Goal: Use online tool/utility: Utilize a website feature to perform a specific function

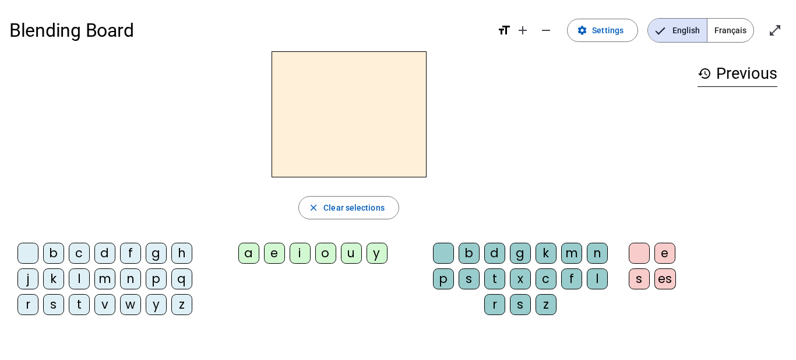
click at [109, 284] on div "m" at bounding box center [104, 278] width 21 height 21
click at [252, 251] on div "a" at bounding box center [248, 253] width 21 height 21
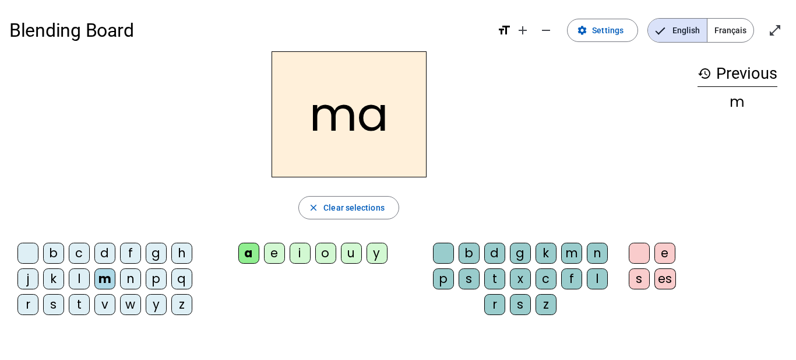
click at [595, 278] on div "l" at bounding box center [597, 278] width 21 height 21
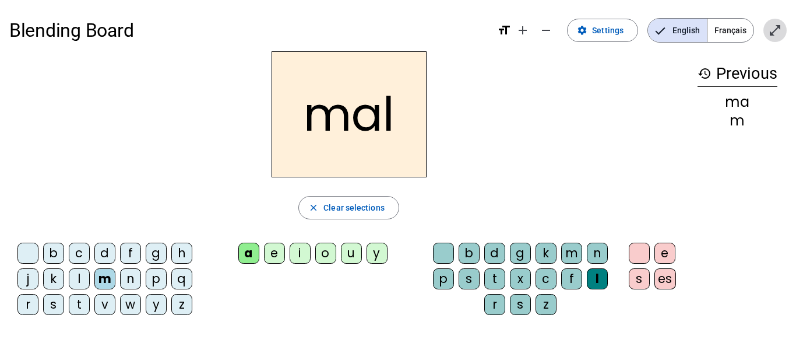
click at [778, 22] on span "Enter full screen" at bounding box center [775, 30] width 28 height 28
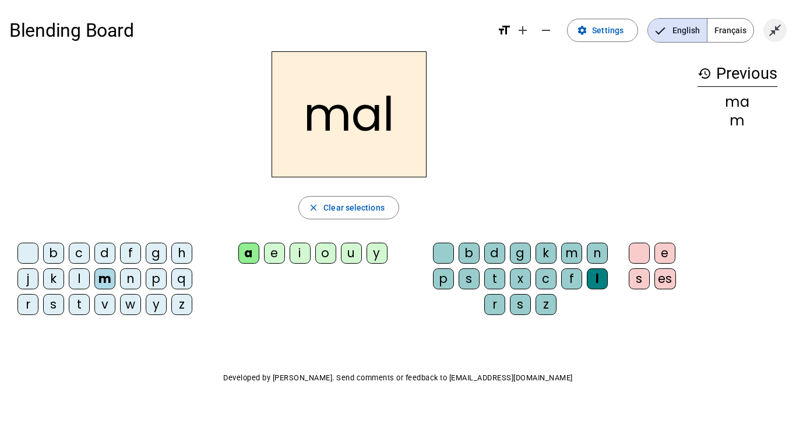
click at [780, 33] on mat-icon "close_fullscreen" at bounding box center [775, 30] width 14 height 14
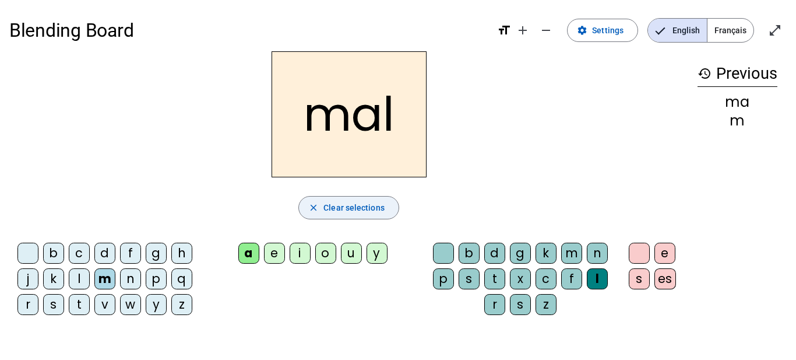
click at [337, 207] on span "Clear selections" at bounding box center [354, 208] width 61 height 14
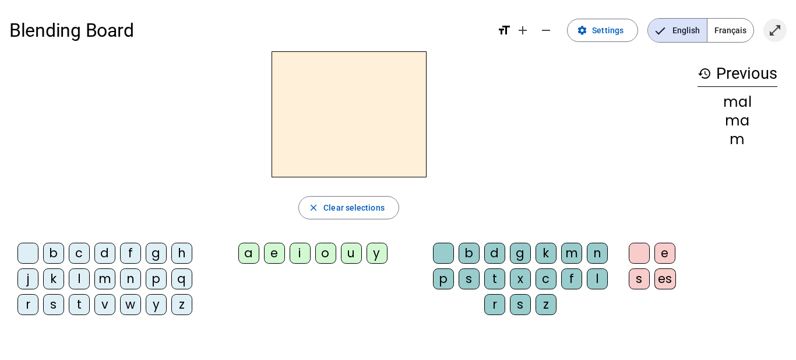
click at [780, 29] on mat-icon "open_in_full" at bounding box center [775, 30] width 14 height 14
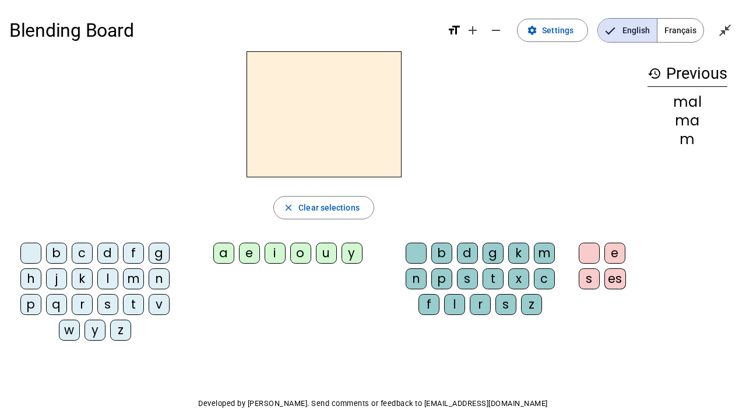
click at [739, 31] on div "Blending Board format_size add remove settings Settings English Français close_…" at bounding box center [373, 236] width 746 height 472
click at [731, 31] on mat-icon "close_fullscreen" at bounding box center [725, 30] width 14 height 14
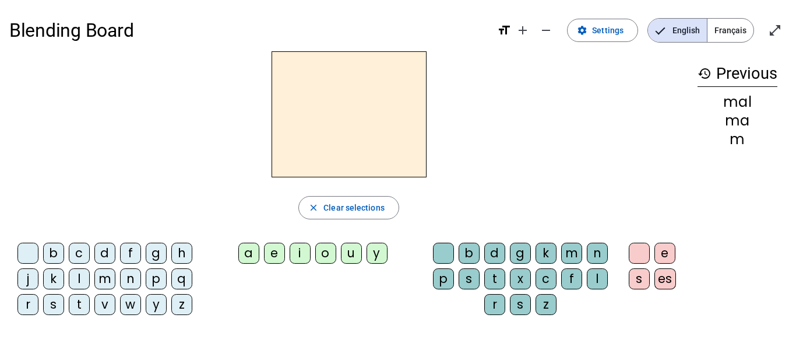
click at [103, 285] on div "m" at bounding box center [104, 278] width 21 height 21
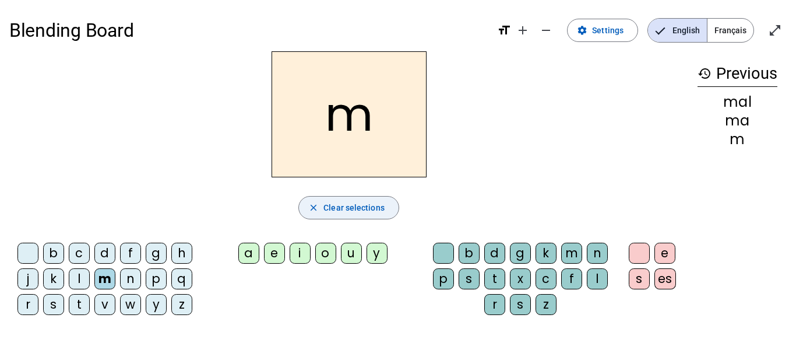
click at [341, 207] on span "Clear selections" at bounding box center [354, 208] width 61 height 14
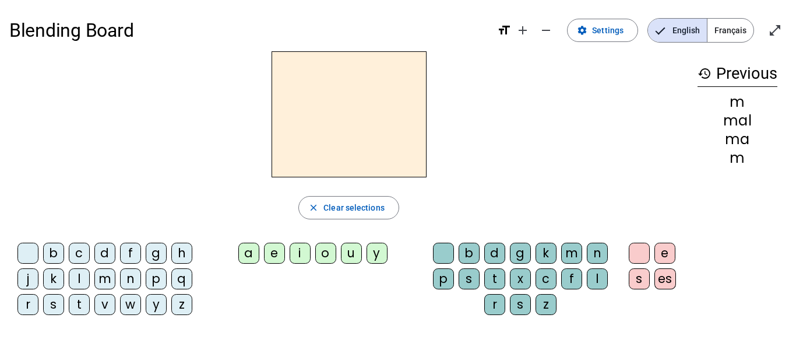
click at [248, 257] on div "a" at bounding box center [248, 253] width 21 height 21
click at [342, 202] on span "Clear selections" at bounding box center [354, 208] width 61 height 14
click at [603, 283] on div "l" at bounding box center [597, 278] width 21 height 21
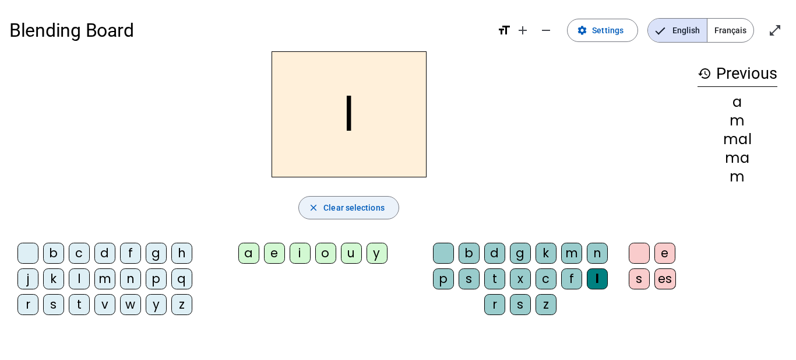
click at [318, 205] on mat-icon "close" at bounding box center [313, 207] width 10 height 10
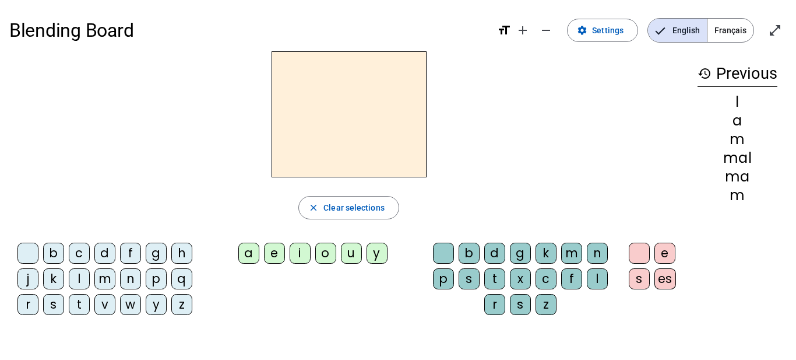
click at [111, 282] on div "m" at bounding box center [104, 278] width 21 height 21
click at [250, 255] on div "a" at bounding box center [248, 253] width 21 height 21
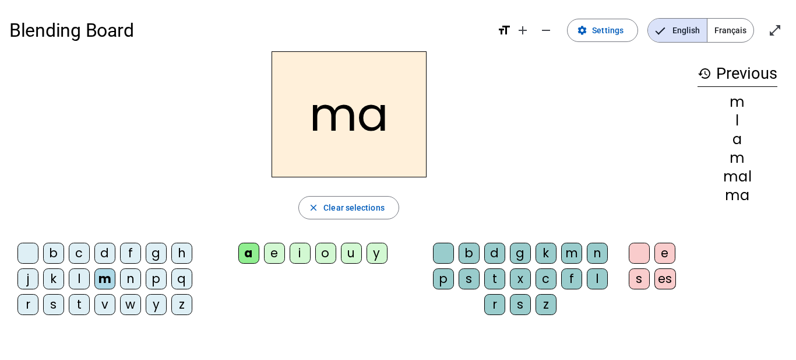
click at [594, 286] on div "l" at bounding box center [597, 278] width 21 height 21
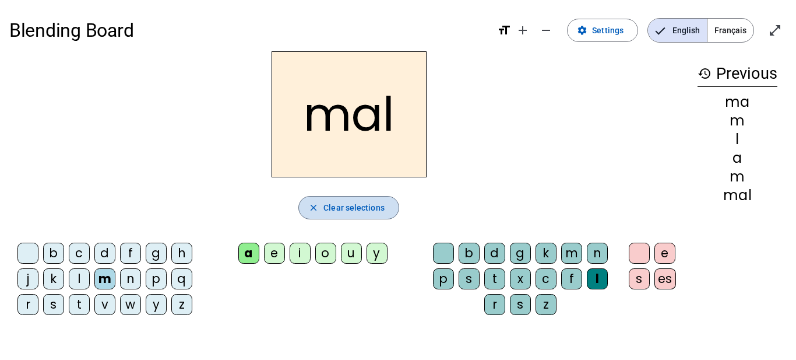
click at [364, 213] on span "Clear selections" at bounding box center [354, 208] width 61 height 14
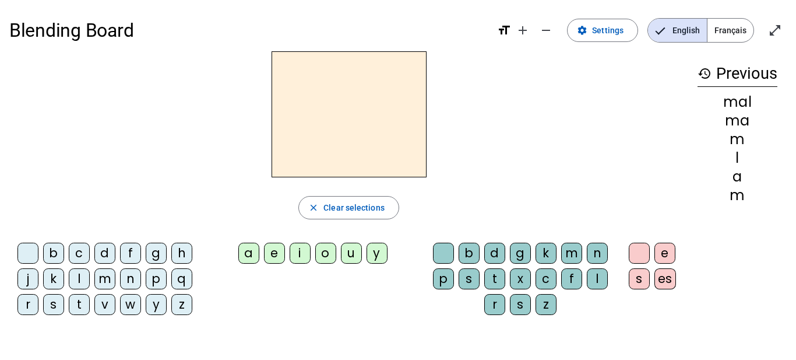
click at [108, 282] on div "m" at bounding box center [104, 278] width 21 height 21
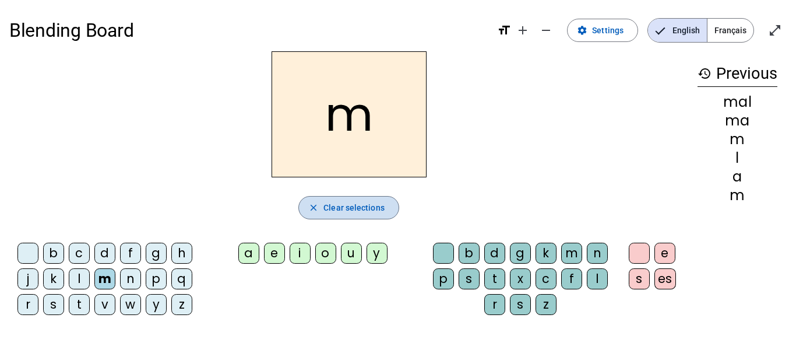
click at [346, 216] on span "button" at bounding box center [349, 208] width 100 height 28
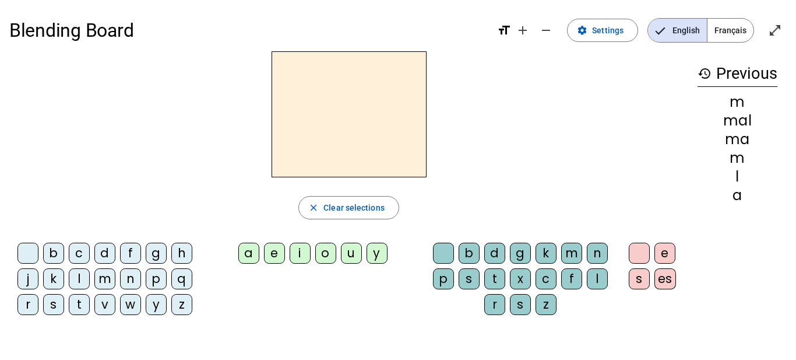
click at [245, 259] on div "a" at bounding box center [248, 253] width 21 height 21
click at [332, 212] on span "Clear selections" at bounding box center [354, 208] width 61 height 14
click at [110, 275] on div "m" at bounding box center [104, 278] width 21 height 21
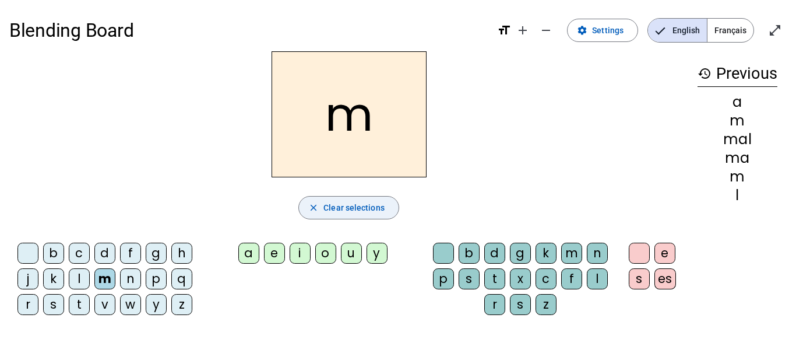
click at [347, 202] on span "Clear selections" at bounding box center [354, 208] width 61 height 14
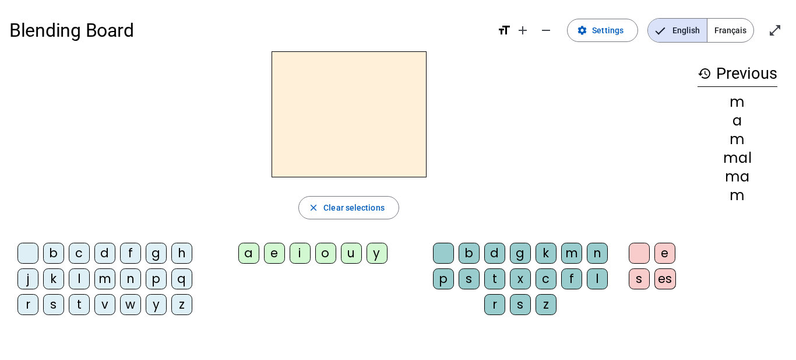
click at [101, 276] on div "m" at bounding box center [104, 278] width 21 height 21
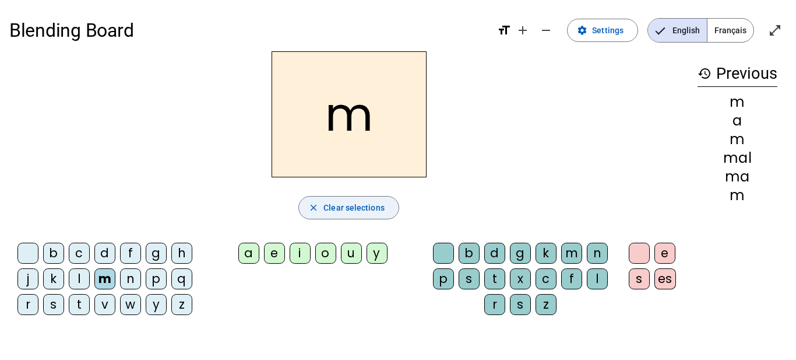
click at [359, 199] on span "button" at bounding box center [349, 208] width 100 height 28
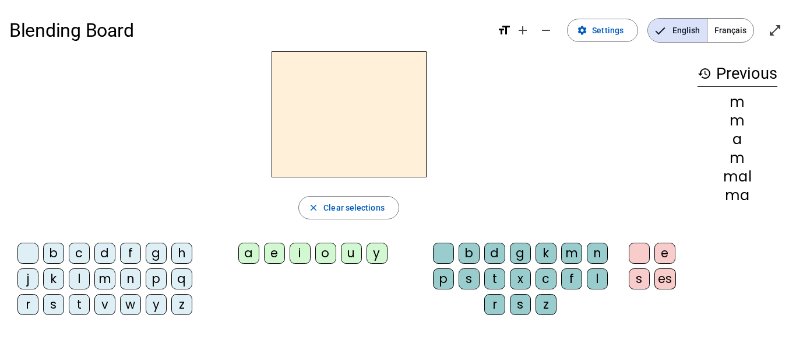
click at [108, 283] on div "m" at bounding box center [104, 278] width 21 height 21
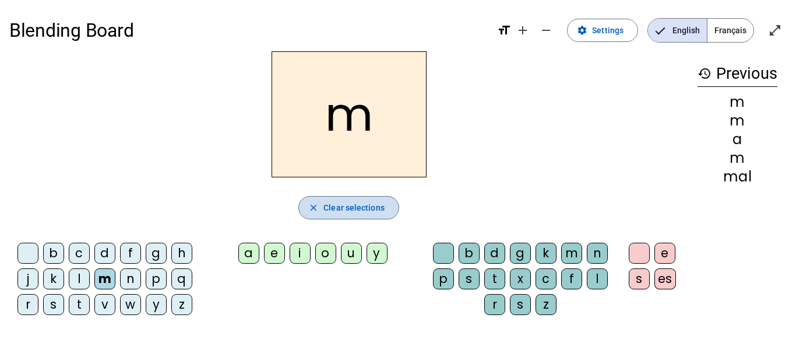
click at [340, 206] on span "Clear selections" at bounding box center [354, 208] width 61 height 14
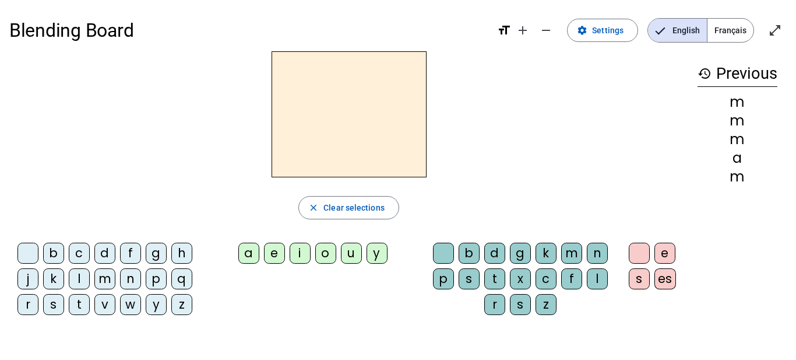
click at [251, 254] on div "a" at bounding box center [248, 253] width 21 height 21
click at [338, 212] on span "Clear selections" at bounding box center [354, 208] width 61 height 14
click at [603, 278] on div "l" at bounding box center [597, 278] width 21 height 21
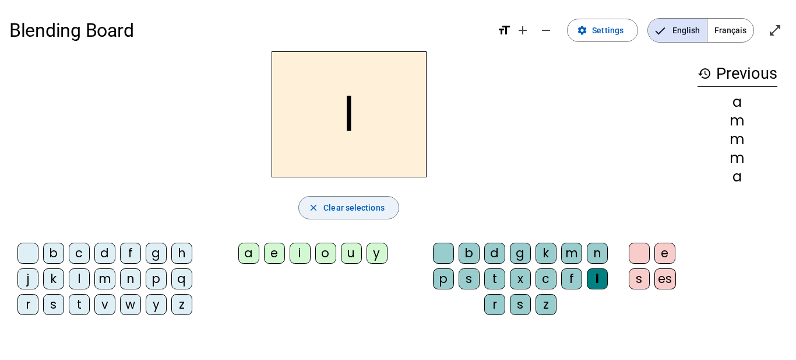
click at [366, 205] on span "Clear selections" at bounding box center [354, 208] width 61 height 14
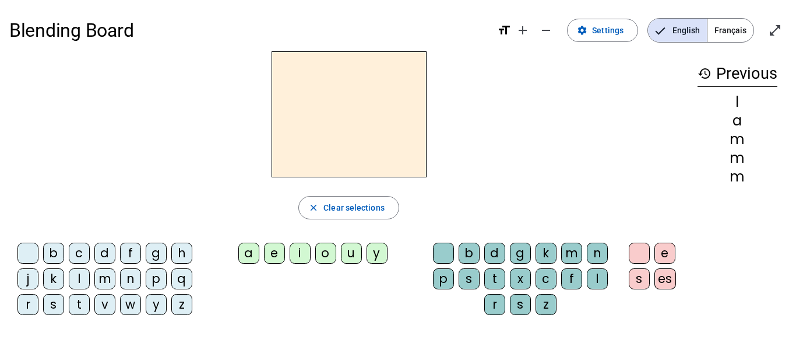
click at [108, 289] on letter-bubble "m" at bounding box center [107, 281] width 26 height 26
click at [257, 250] on div "a" at bounding box center [248, 253] width 21 height 21
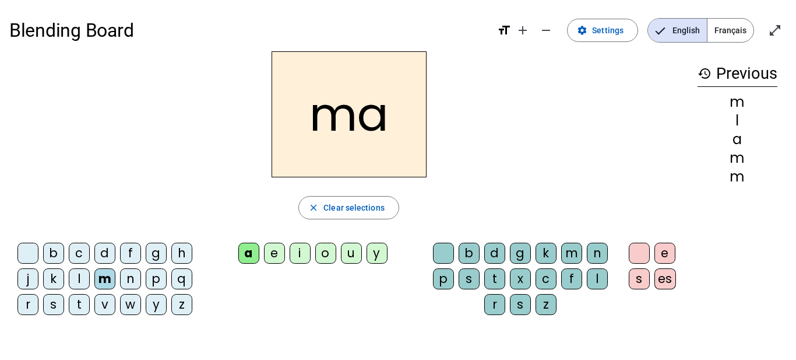
click at [598, 273] on div "l" at bounding box center [597, 278] width 21 height 21
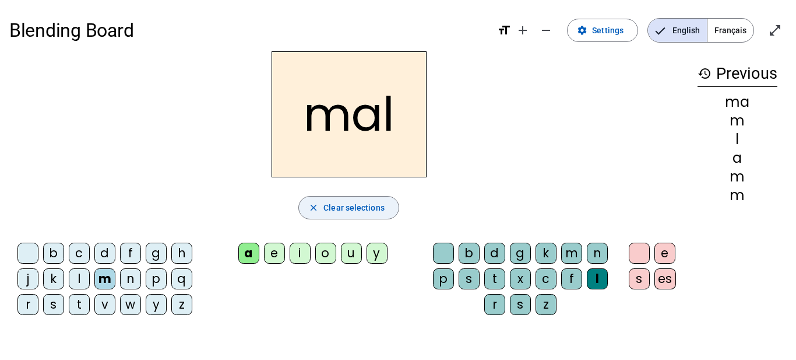
click at [364, 211] on span "Clear selections" at bounding box center [354, 208] width 61 height 14
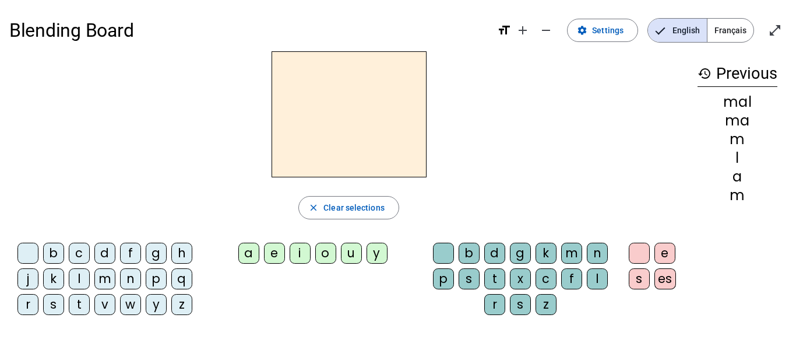
click at [105, 279] on div "m" at bounding box center [104, 278] width 21 height 21
click at [253, 254] on div "a" at bounding box center [248, 253] width 21 height 21
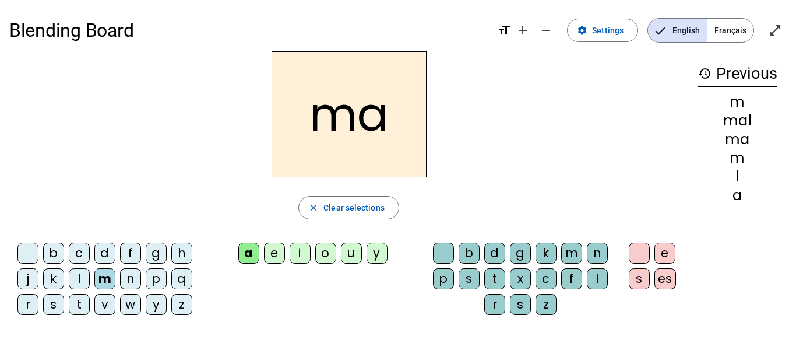
click at [598, 282] on div "l" at bounding box center [597, 278] width 21 height 21
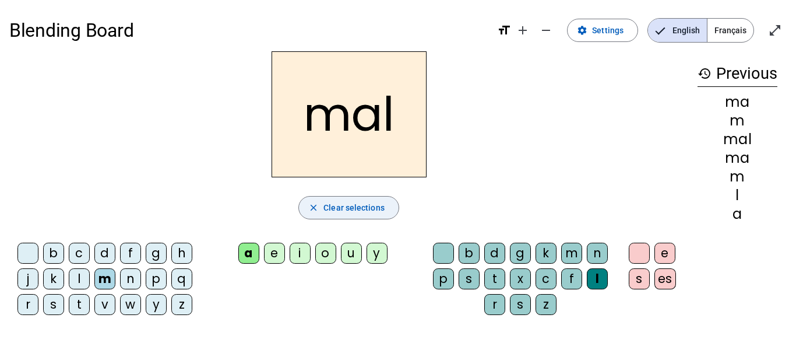
click at [345, 216] on span "button" at bounding box center [349, 208] width 100 height 28
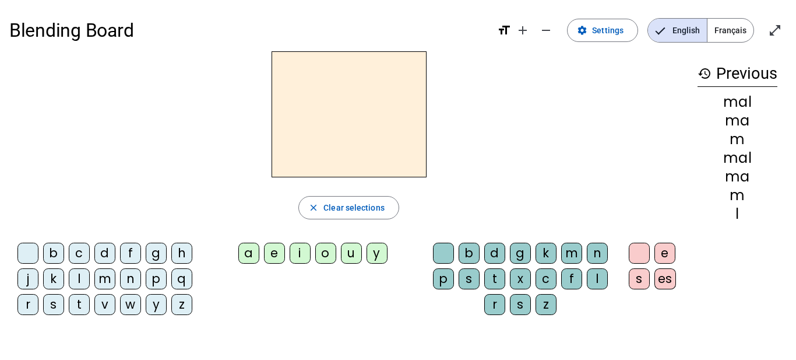
click at [246, 248] on div "a" at bounding box center [248, 253] width 21 height 21
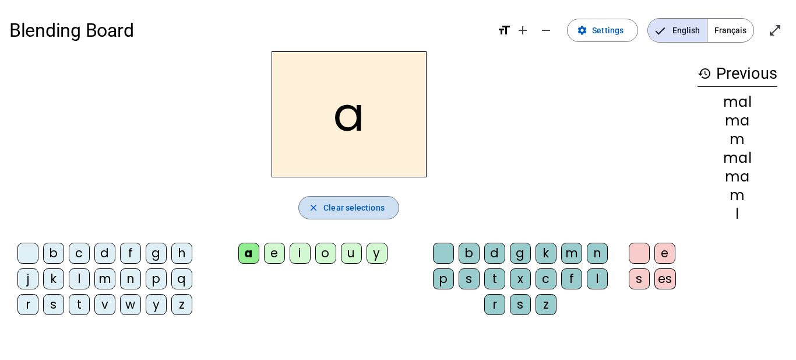
click at [371, 206] on span "Clear selections" at bounding box center [354, 208] width 61 height 14
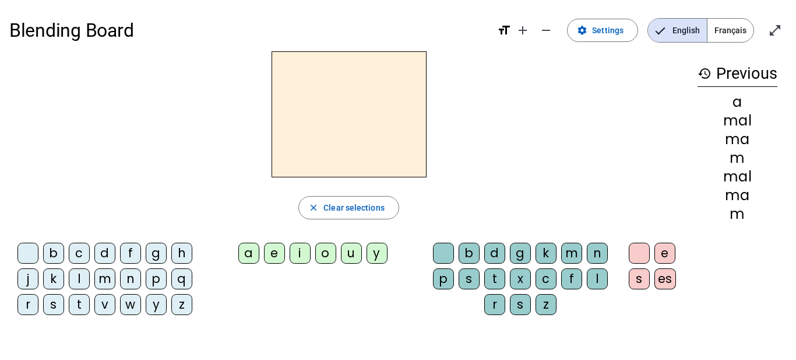
click at [576, 255] on div "m" at bounding box center [571, 253] width 21 height 21
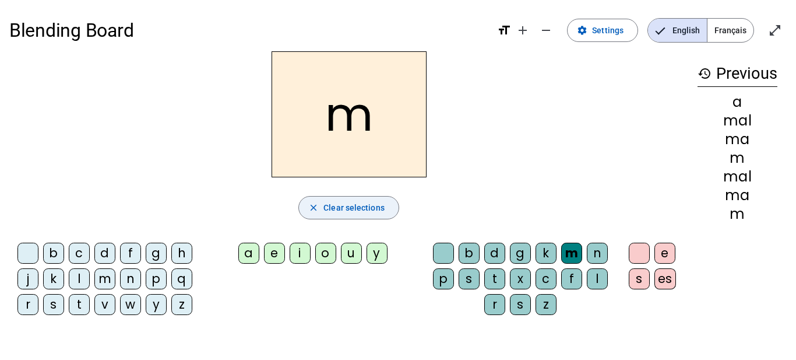
click at [351, 216] on span "button" at bounding box center [349, 208] width 100 height 28
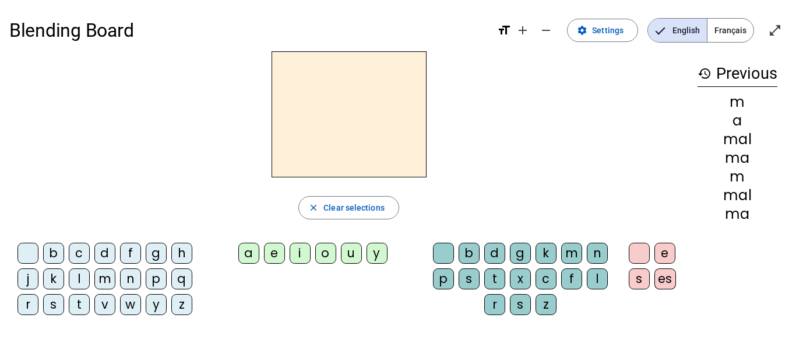
click at [304, 253] on div "i" at bounding box center [300, 253] width 21 height 21
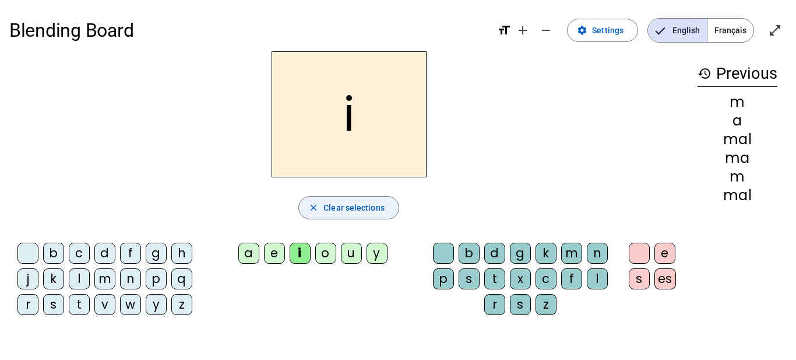
click at [384, 199] on span "button" at bounding box center [349, 208] width 100 height 28
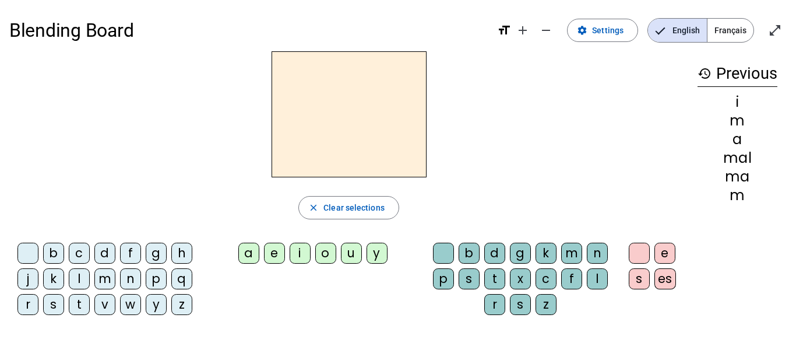
click at [242, 258] on div "a" at bounding box center [248, 253] width 21 height 21
click at [572, 254] on div "m" at bounding box center [571, 253] width 21 height 21
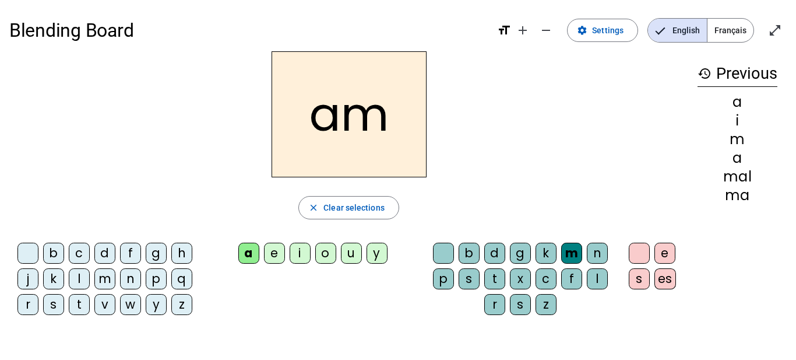
click at [300, 248] on div "i" at bounding box center [300, 253] width 21 height 21
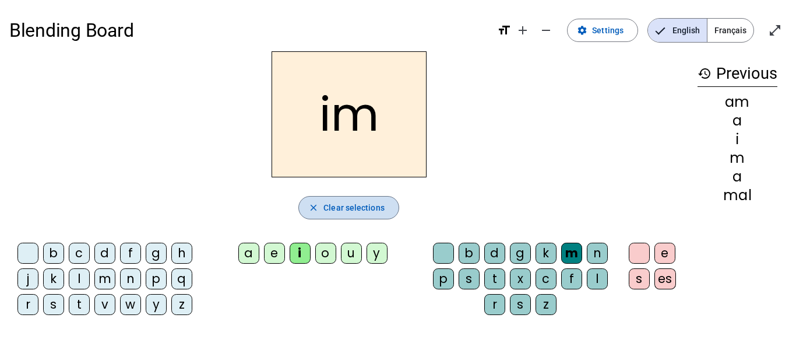
click at [346, 212] on span "Clear selections" at bounding box center [354, 208] width 61 height 14
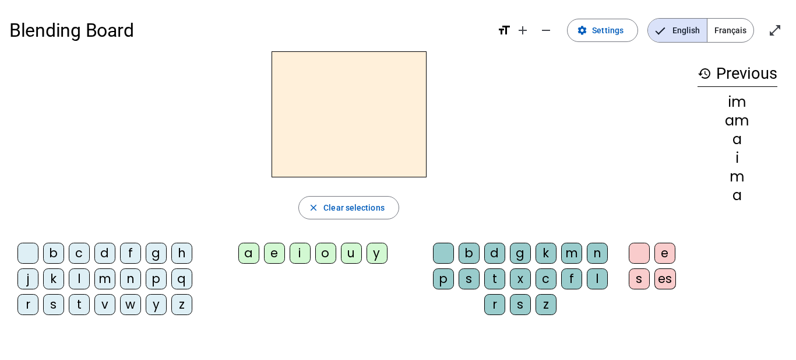
click at [248, 259] on div "a" at bounding box center [248, 253] width 21 height 21
click at [571, 249] on div "m" at bounding box center [571, 253] width 21 height 21
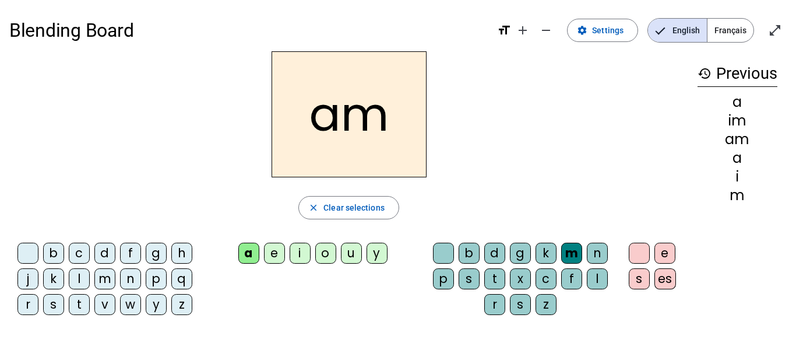
click at [301, 257] on div "i" at bounding box center [300, 253] width 21 height 21
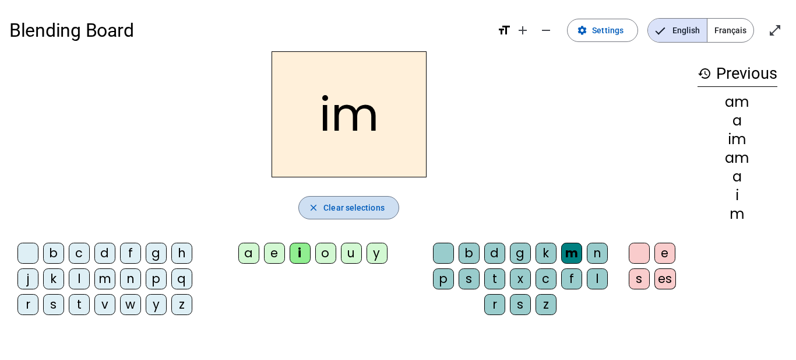
click at [360, 211] on span "Clear selections" at bounding box center [354, 208] width 61 height 14
